Goal: Information Seeking & Learning: Learn about a topic

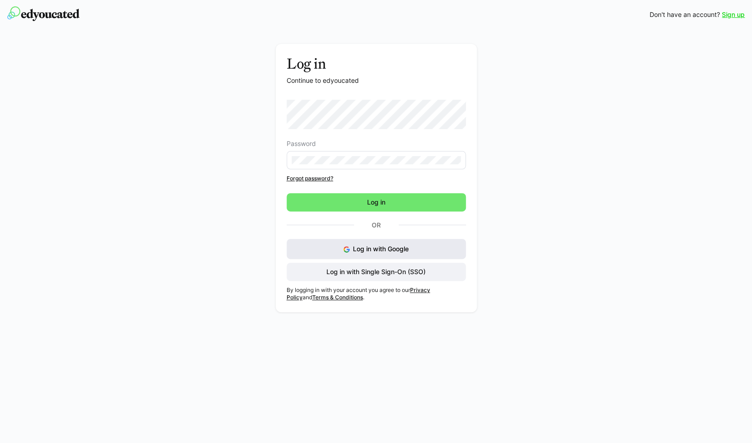
click at [359, 247] on span "Log in with Google" at bounding box center [381, 249] width 56 height 8
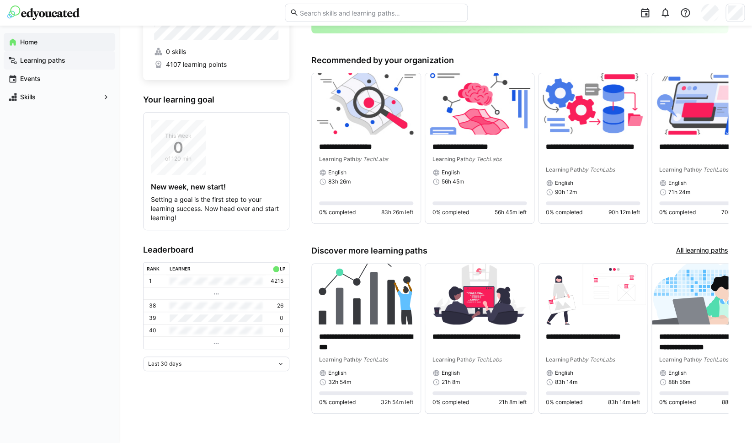
click at [78, 58] on span "Learning paths" at bounding box center [65, 60] width 92 height 9
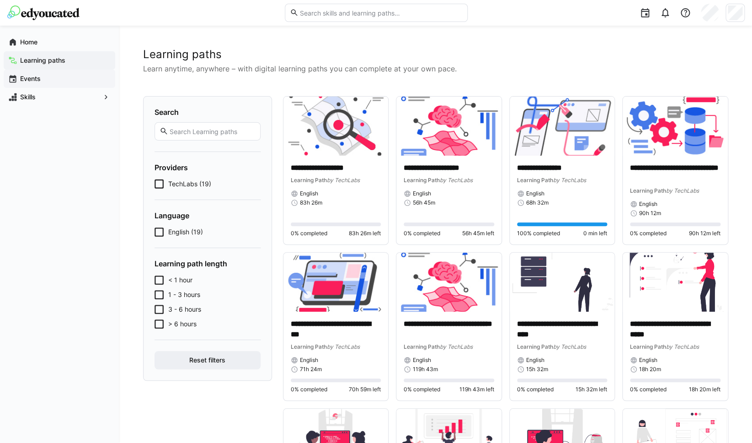
click at [71, 75] on span "Events" at bounding box center [65, 78] width 92 height 9
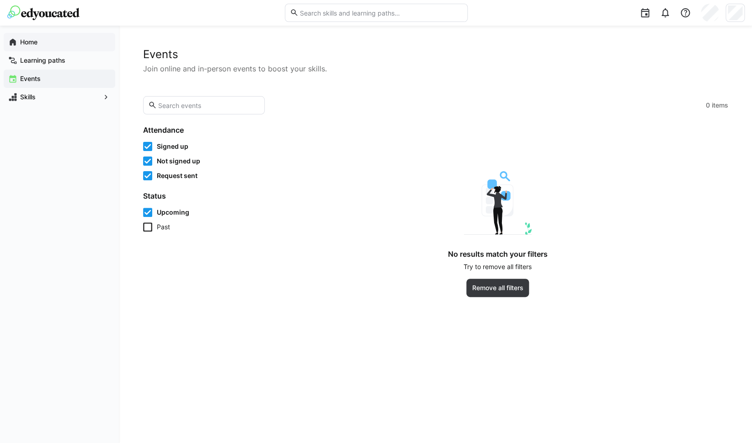
click at [68, 46] on span "Home" at bounding box center [65, 42] width 92 height 9
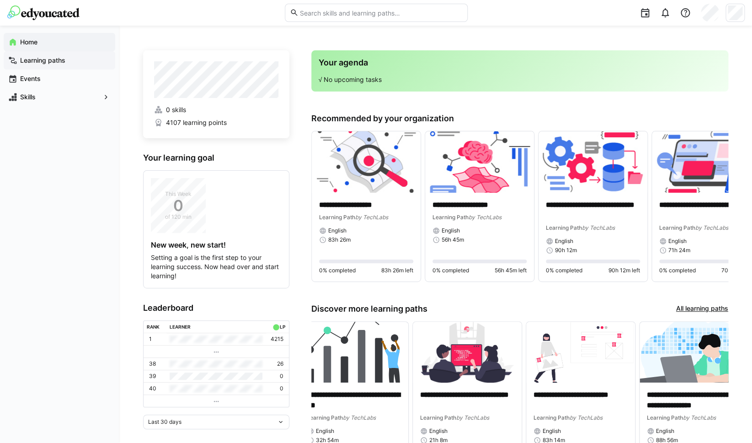
click at [72, 63] on span "Learning paths" at bounding box center [65, 60] width 92 height 9
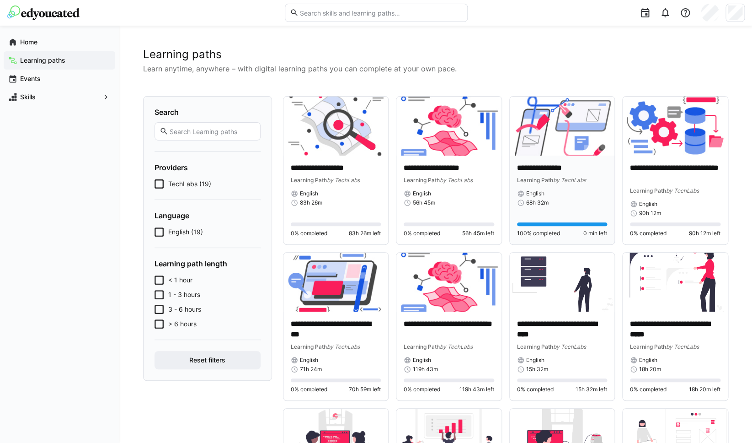
click at [546, 174] on div "**********" at bounding box center [562, 173] width 91 height 21
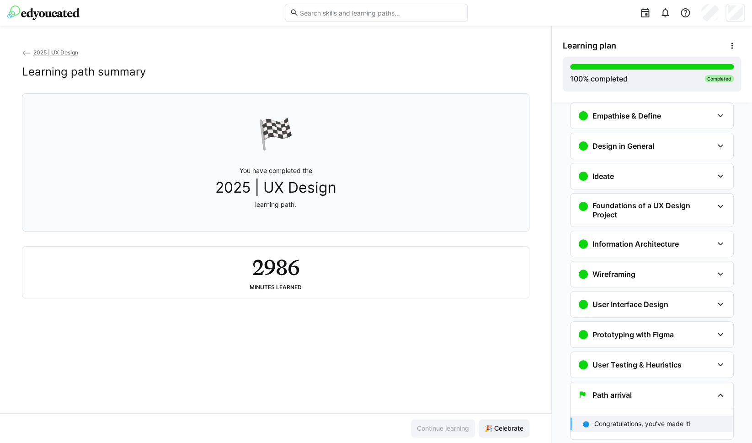
scroll to position [100, 0]
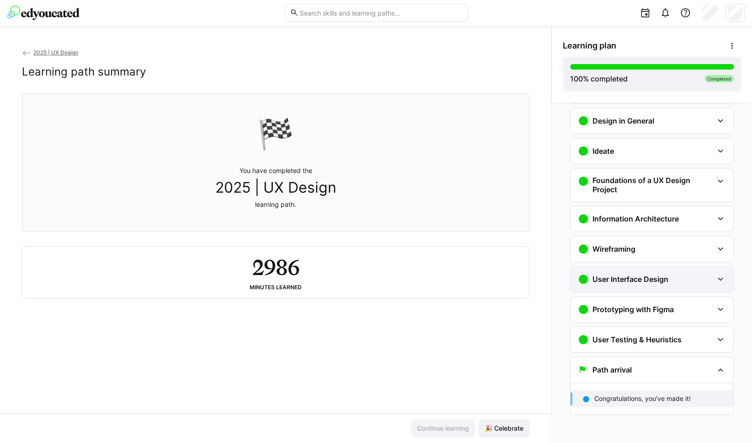
click at [624, 286] on div "User Interface Design" at bounding box center [652, 279] width 163 height 26
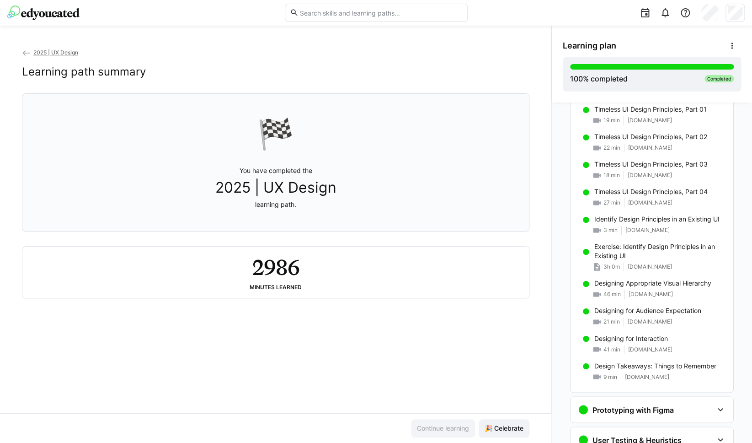
scroll to position [519, 0]
click at [615, 261] on div "Exercise: Identify Design Principles in an Existing UI 3h 0m techlabs.notion.si…" at bounding box center [652, 255] width 163 height 37
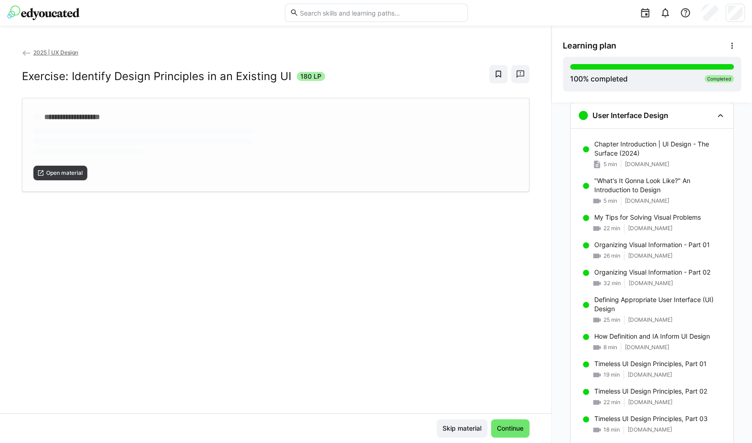
scroll to position [263, 0]
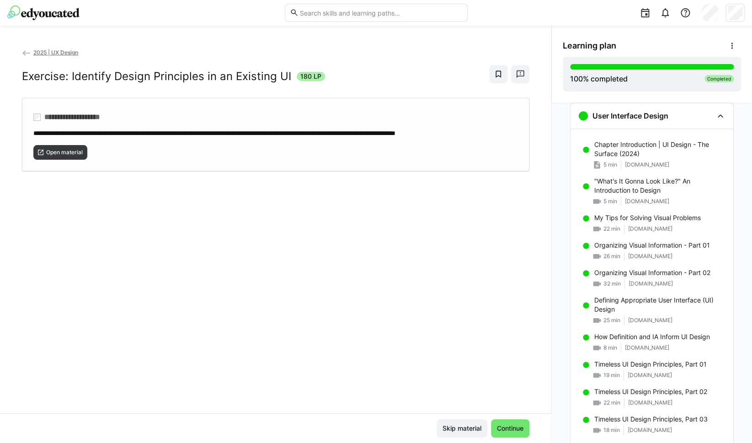
click at [61, 160] on div "**********" at bounding box center [276, 134] width 508 height 73
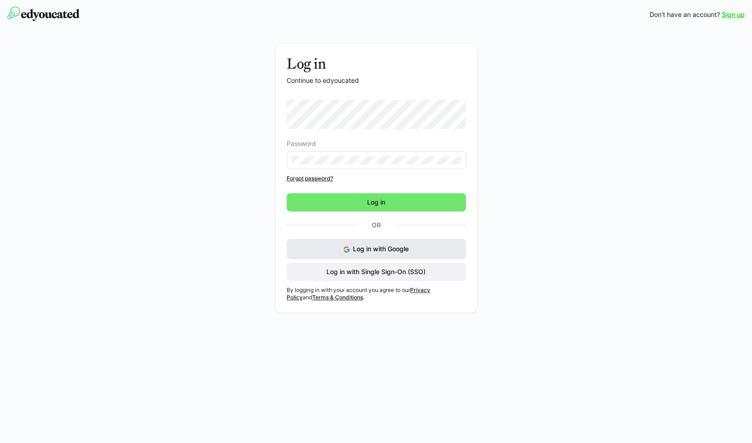
click at [345, 249] on img at bounding box center [346, 249] width 6 height 6
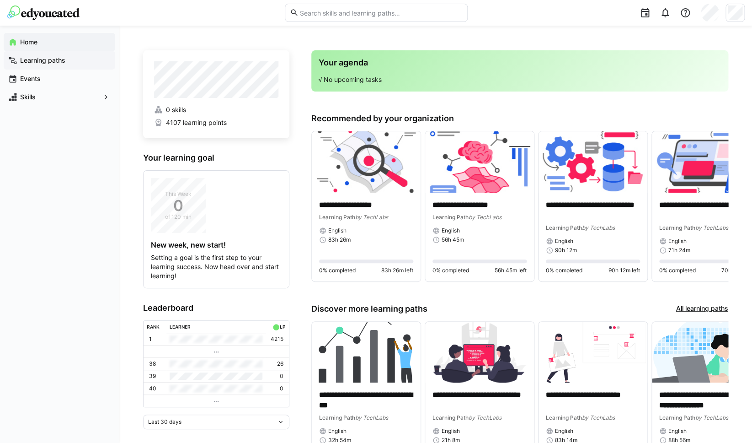
click at [0, 0] on app-navigation-label "Learning paths" at bounding box center [0, 0] width 0 height 0
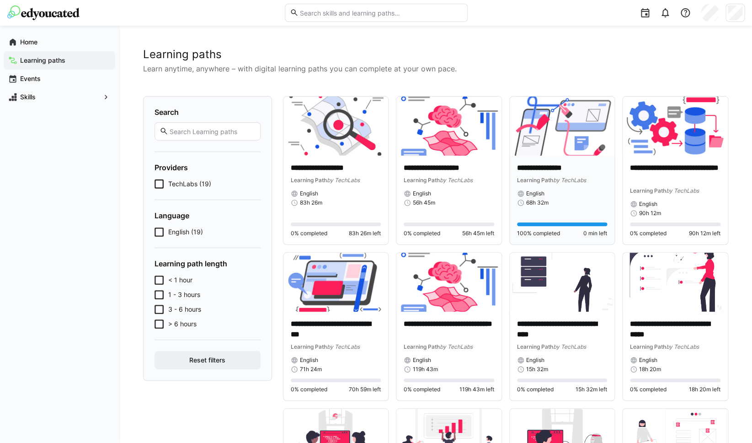
click at [573, 165] on p "**********" at bounding box center [562, 168] width 91 height 11
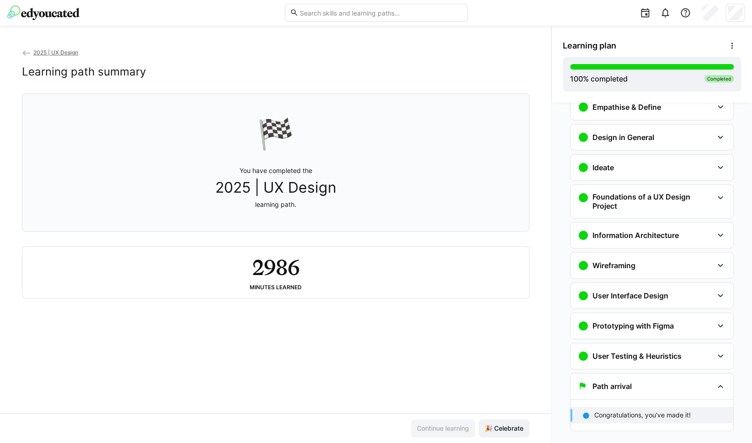
scroll to position [84, 0]
click at [633, 290] on div "User Interface Design" at bounding box center [623, 294] width 91 height 11
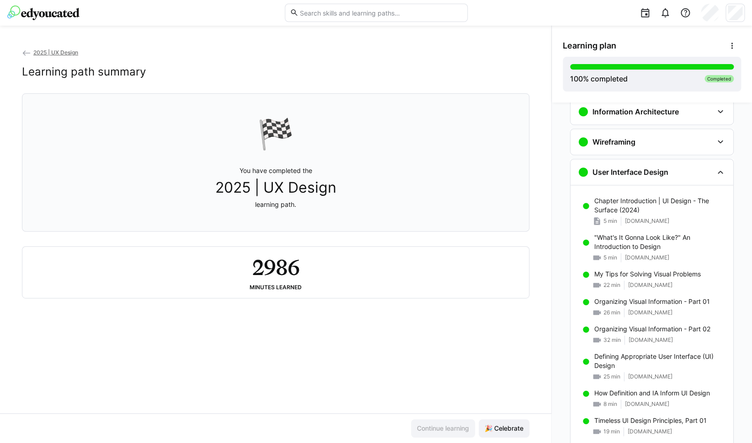
scroll to position [184, 0]
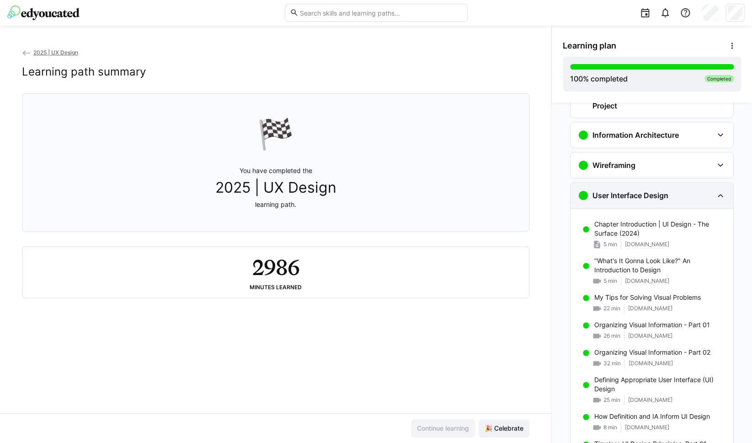
click at [717, 197] on eds-icon at bounding box center [720, 195] width 11 height 11
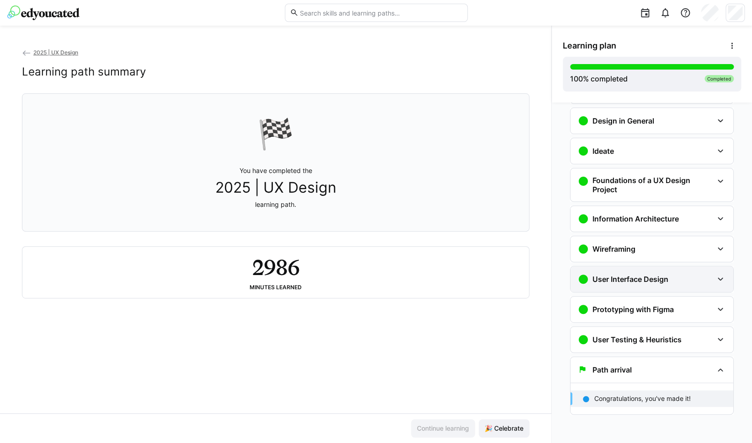
scroll to position [100, 0]
click at [715, 310] on eds-icon at bounding box center [720, 309] width 11 height 11
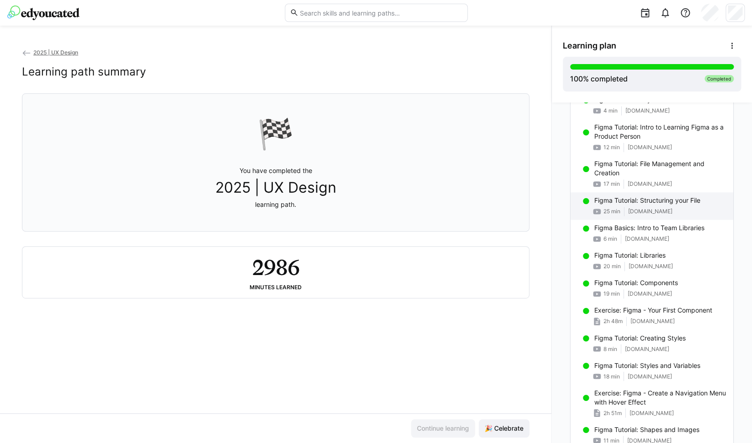
scroll to position [526, 0]
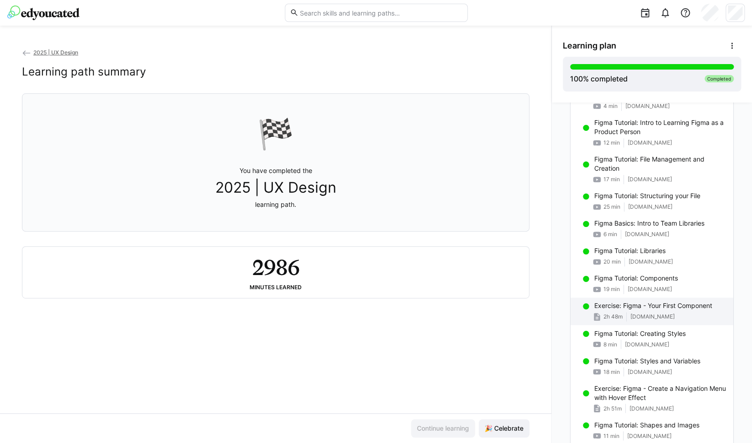
click at [675, 313] on span "techlabs.notion.site" at bounding box center [653, 316] width 44 height 7
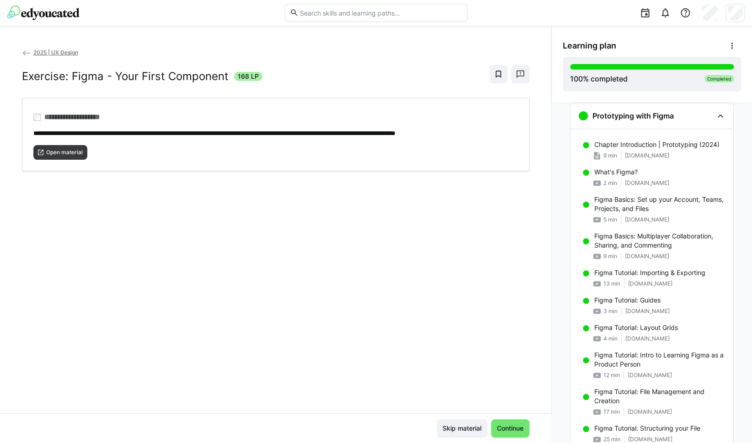
scroll to position [294, 0]
click at [75, 149] on span "Open material" at bounding box center [64, 152] width 38 height 7
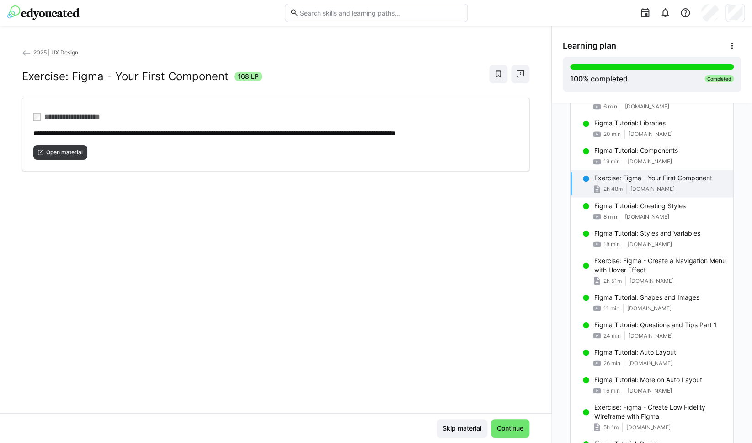
scroll to position [655, 0]
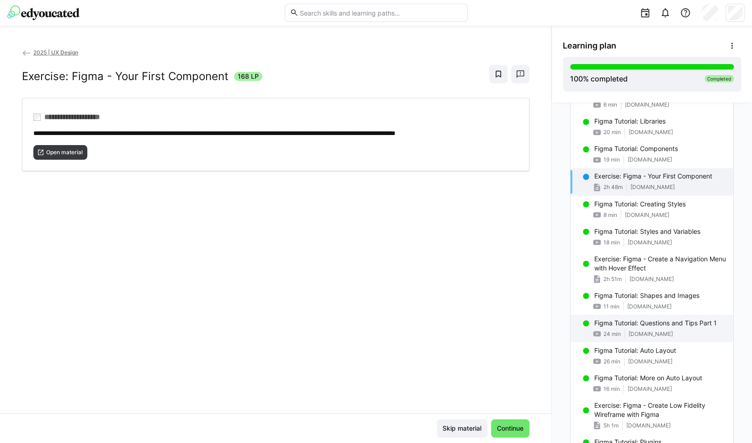
click at [630, 327] on p "Figma Tutorial: Questions and Tips Part 1" at bounding box center [656, 322] width 123 height 9
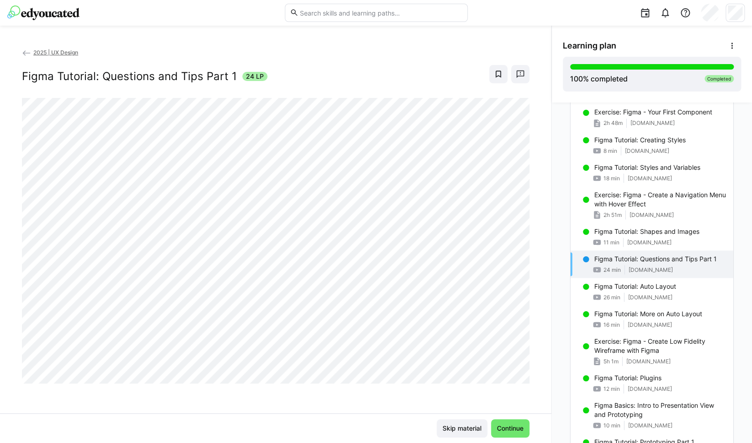
scroll to position [725, 0]
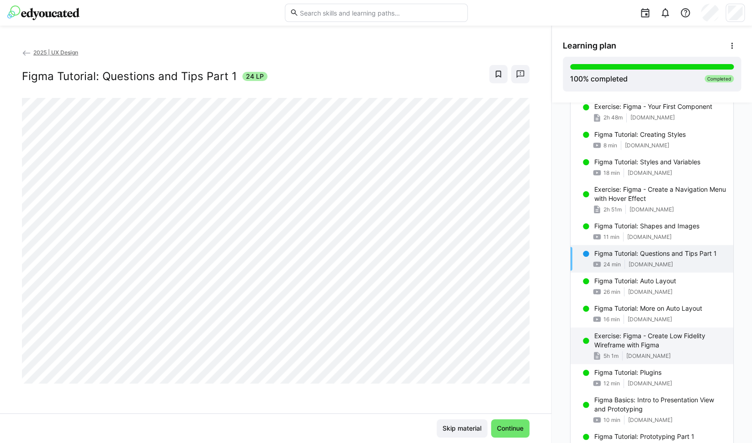
click at [614, 340] on p "Exercise: Figma - Create Low Fidelity Wireframe with Figma" at bounding box center [661, 340] width 132 height 18
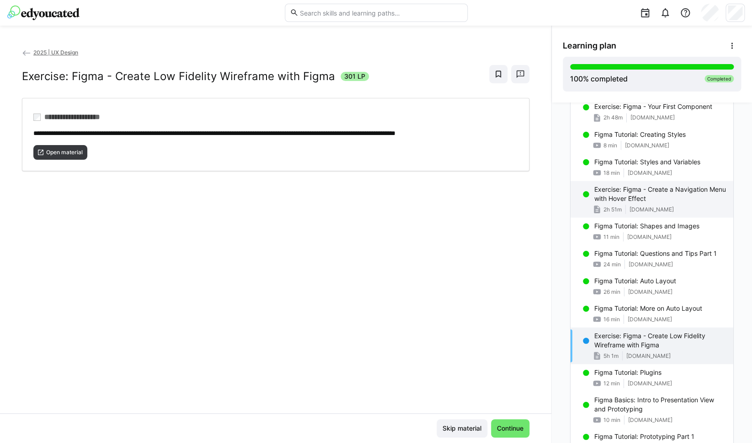
click at [610, 198] on p "Exercise: Figma - Create a Navigation Menu with Hover Effect" at bounding box center [661, 193] width 132 height 18
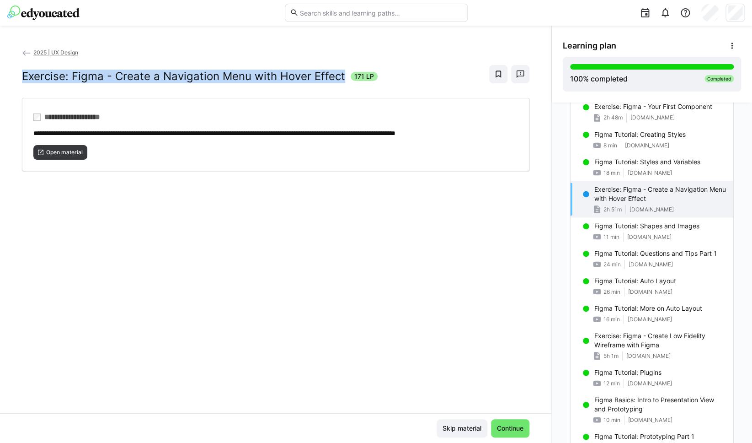
drag, startPoint x: 343, startPoint y: 74, endPoint x: 16, endPoint y: 79, distance: 327.0
click at [16, 79] on div "**********" at bounding box center [276, 230] width 552 height 365
copy h2 "Exercise: Figma - Create a Navigation Menu with Hover Effect"
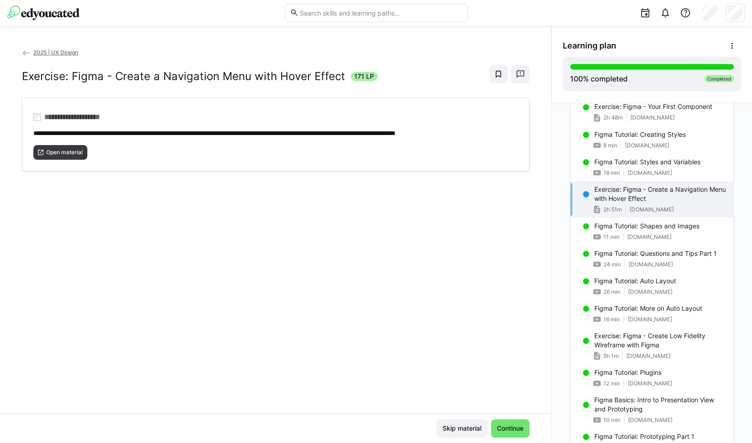
click at [659, 202] on p "Exercise: Figma - Create a Navigation Menu with Hover Effect" at bounding box center [661, 193] width 132 height 18
click at [82, 150] on span "Open material" at bounding box center [64, 152] width 38 height 7
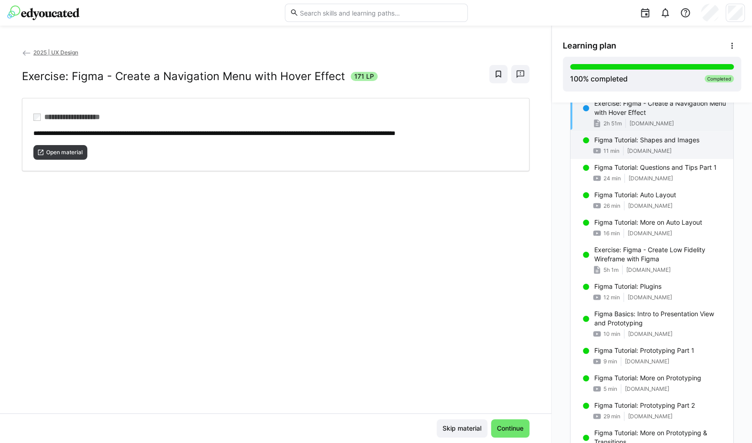
scroll to position [806, 0]
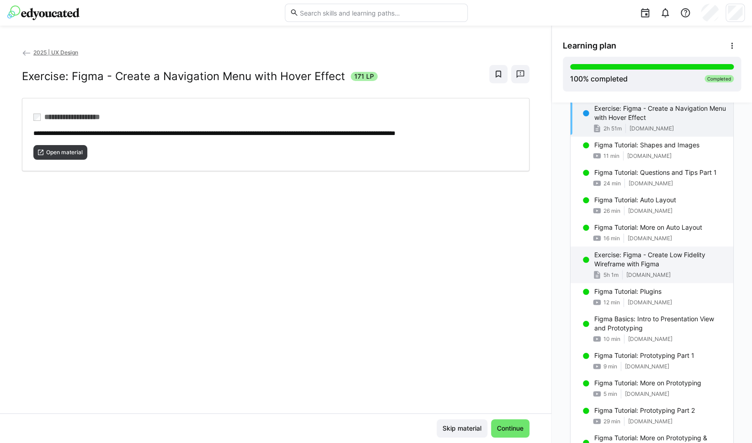
click at [611, 273] on span "5h 1m" at bounding box center [611, 274] width 15 height 7
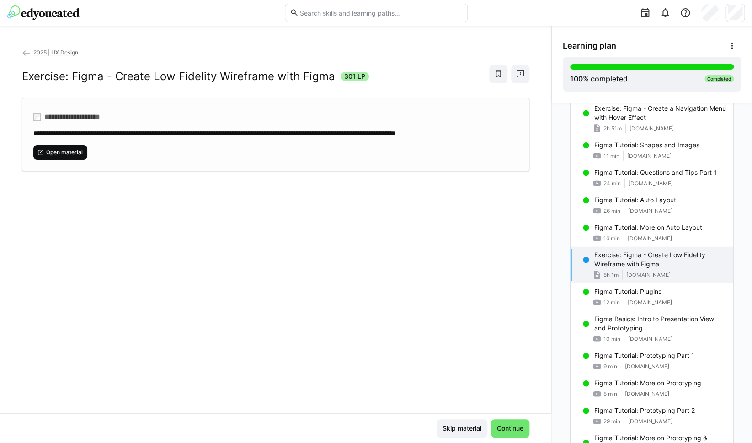
click at [81, 149] on span "Open material" at bounding box center [64, 152] width 38 height 7
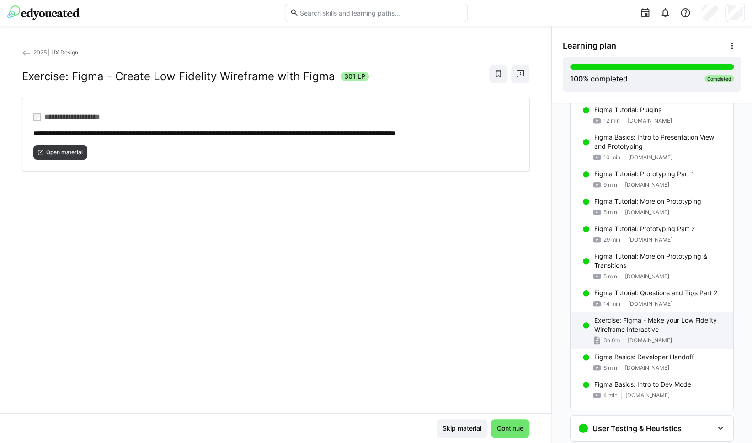
scroll to position [994, 0]
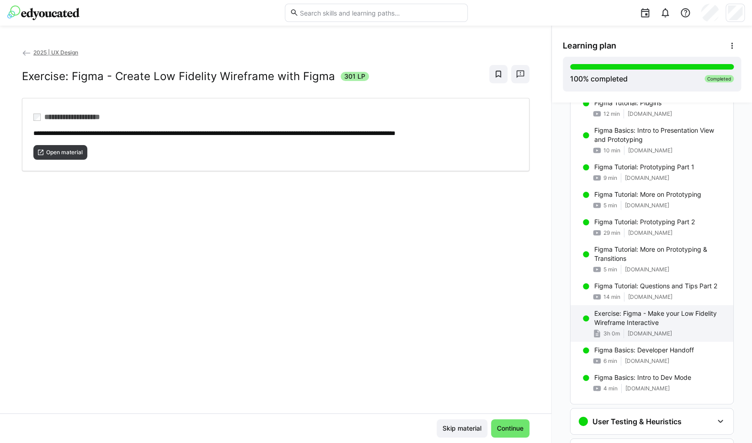
click at [624, 321] on p "Exercise: Figma - Make your Low Fidelity Wireframe Interactive" at bounding box center [661, 318] width 132 height 18
click at [78, 152] on span "Open material" at bounding box center [64, 152] width 38 height 7
